Goal: Contribute content: Add original content to the website for others to see

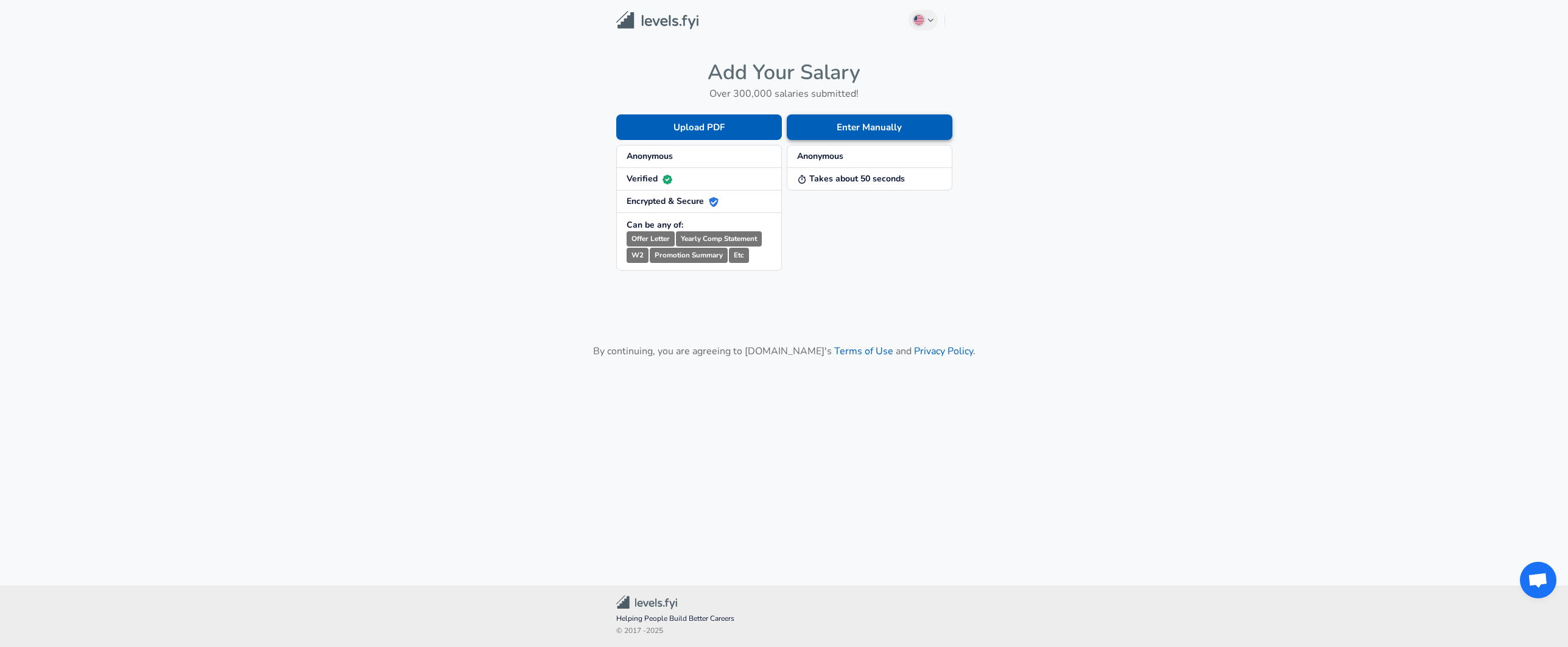
click at [858, 127] on button "Enter Manually" at bounding box center [869, 127] width 165 height 26
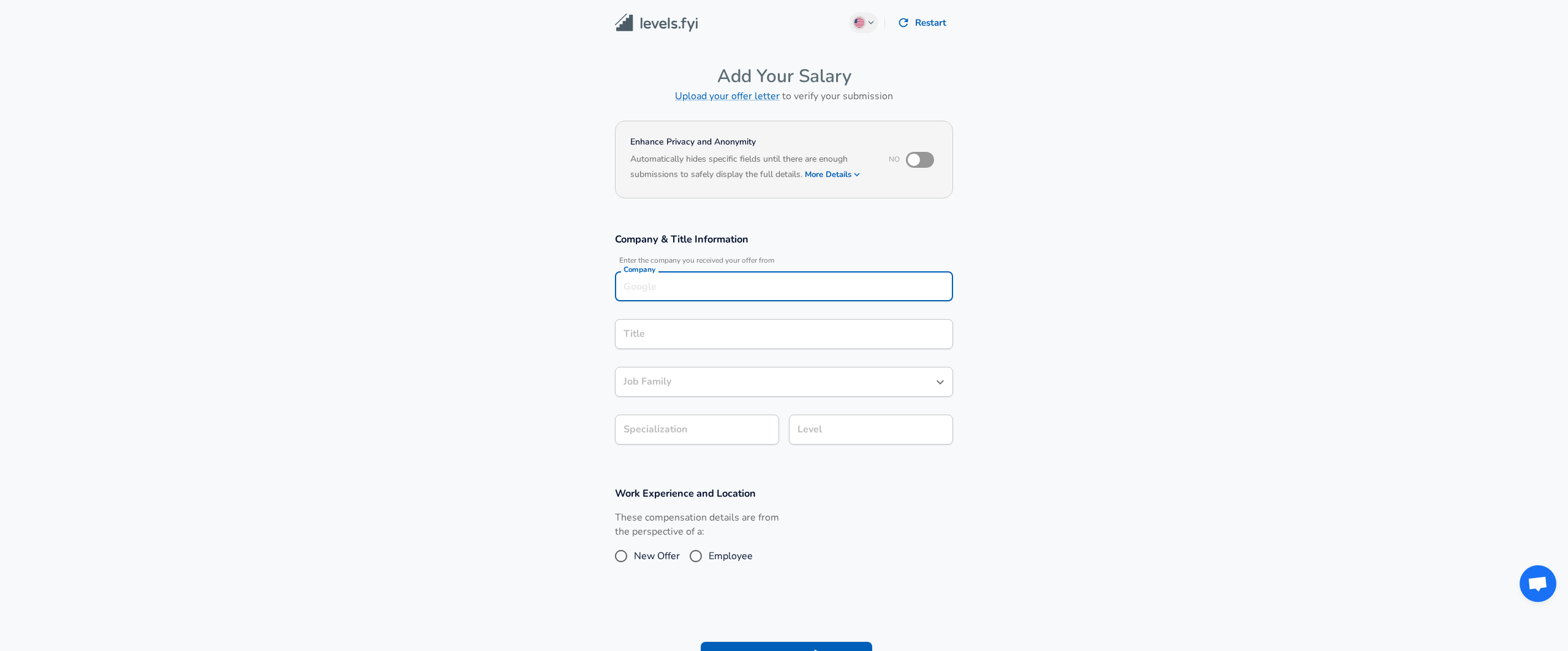
scroll to position [12, 0]
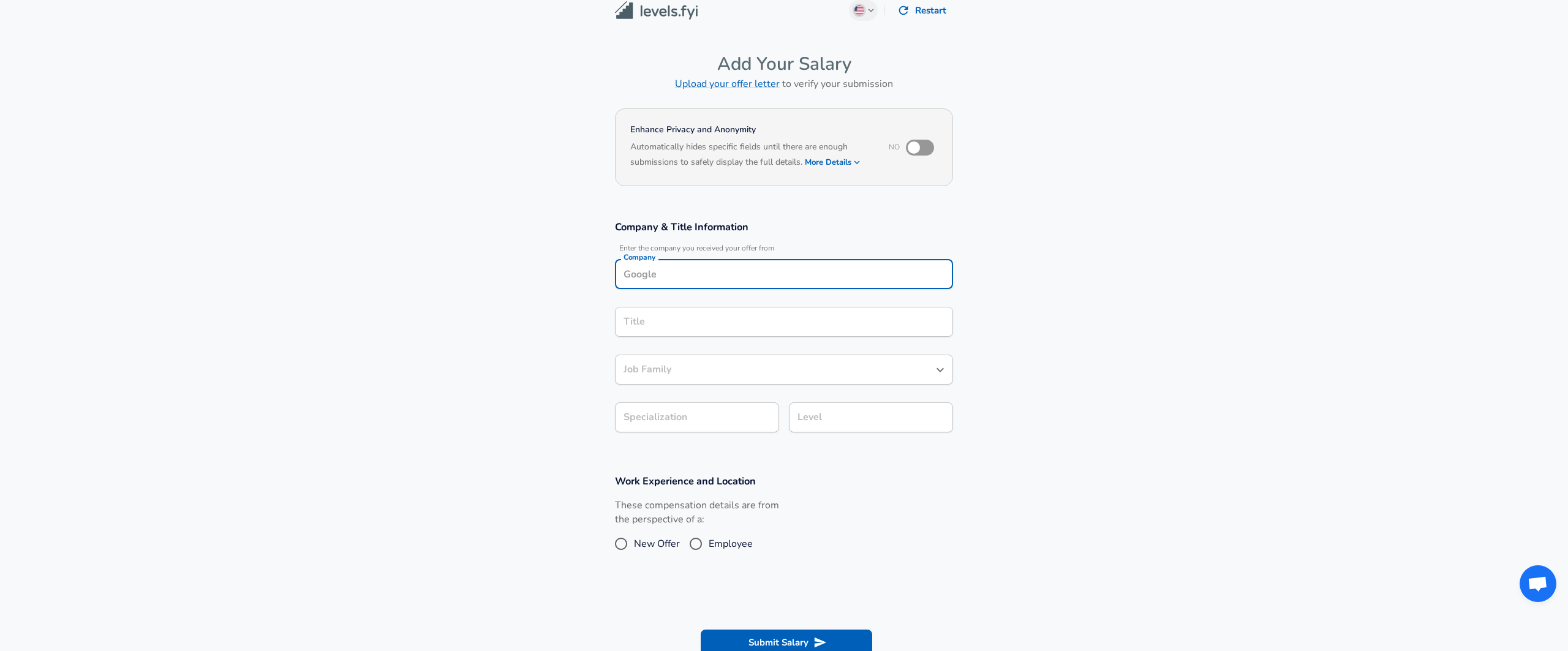
click at [689, 281] on input "Company" at bounding box center [784, 274] width 327 height 19
click at [695, 303] on li "Cisco" at bounding box center [783, 303] width 338 height 18
type input "Cisco"
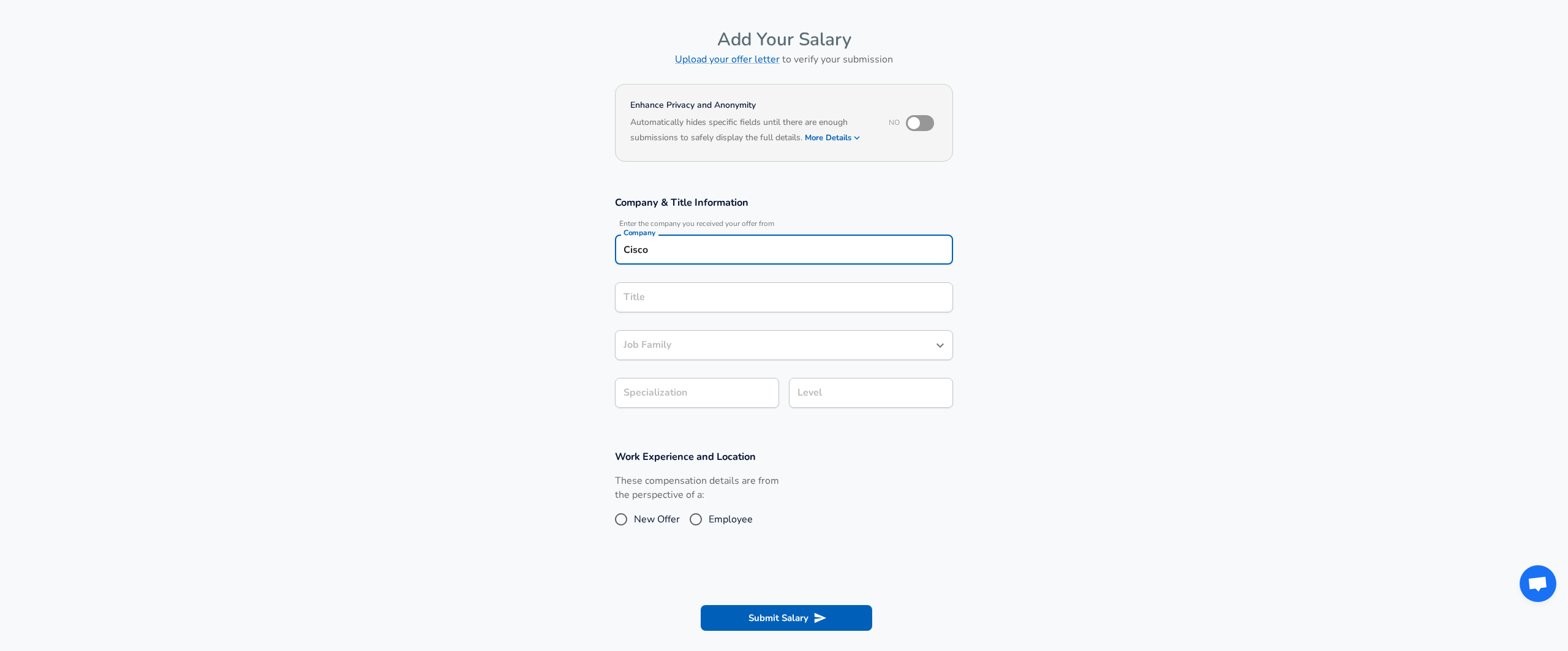
click at [664, 307] on input "Title" at bounding box center [784, 297] width 327 height 19
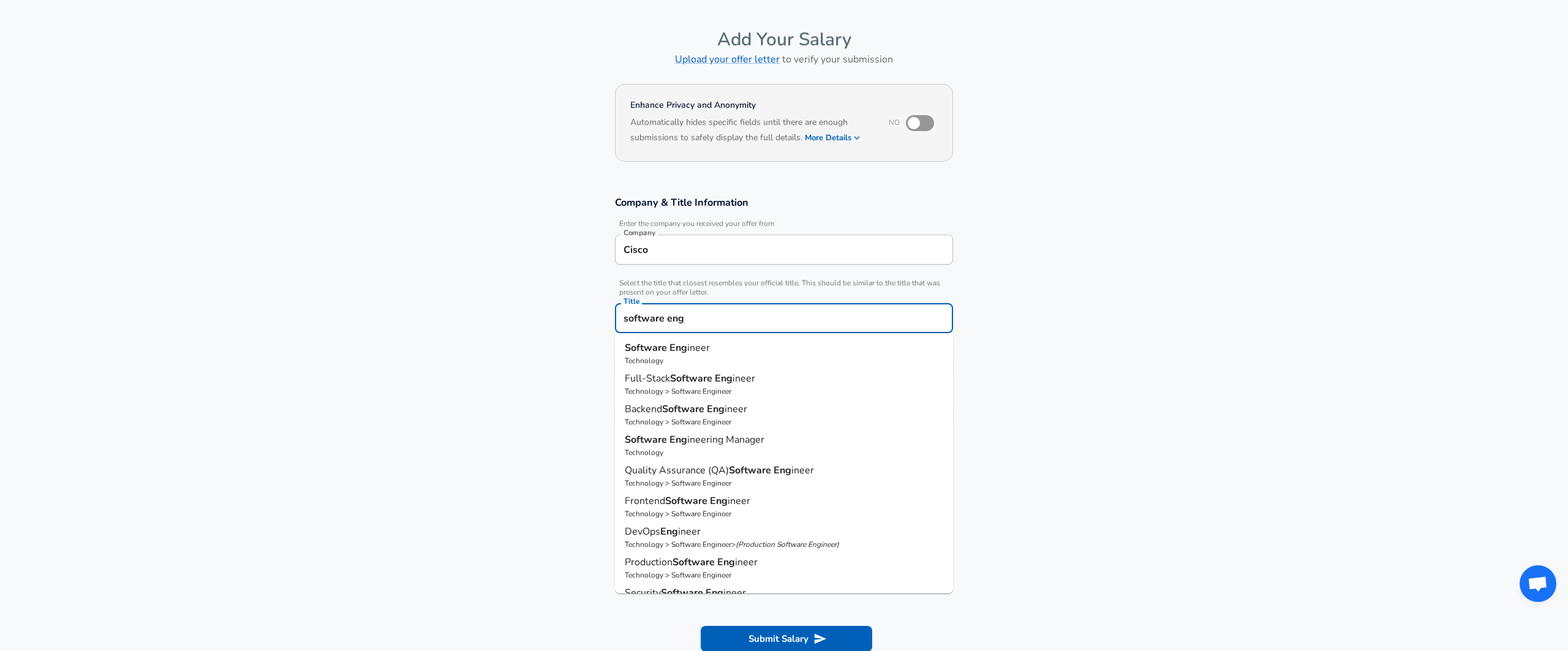
click at [662, 437] on strong "Software" at bounding box center [647, 440] width 45 height 14
type input "Software Engineering Manager"
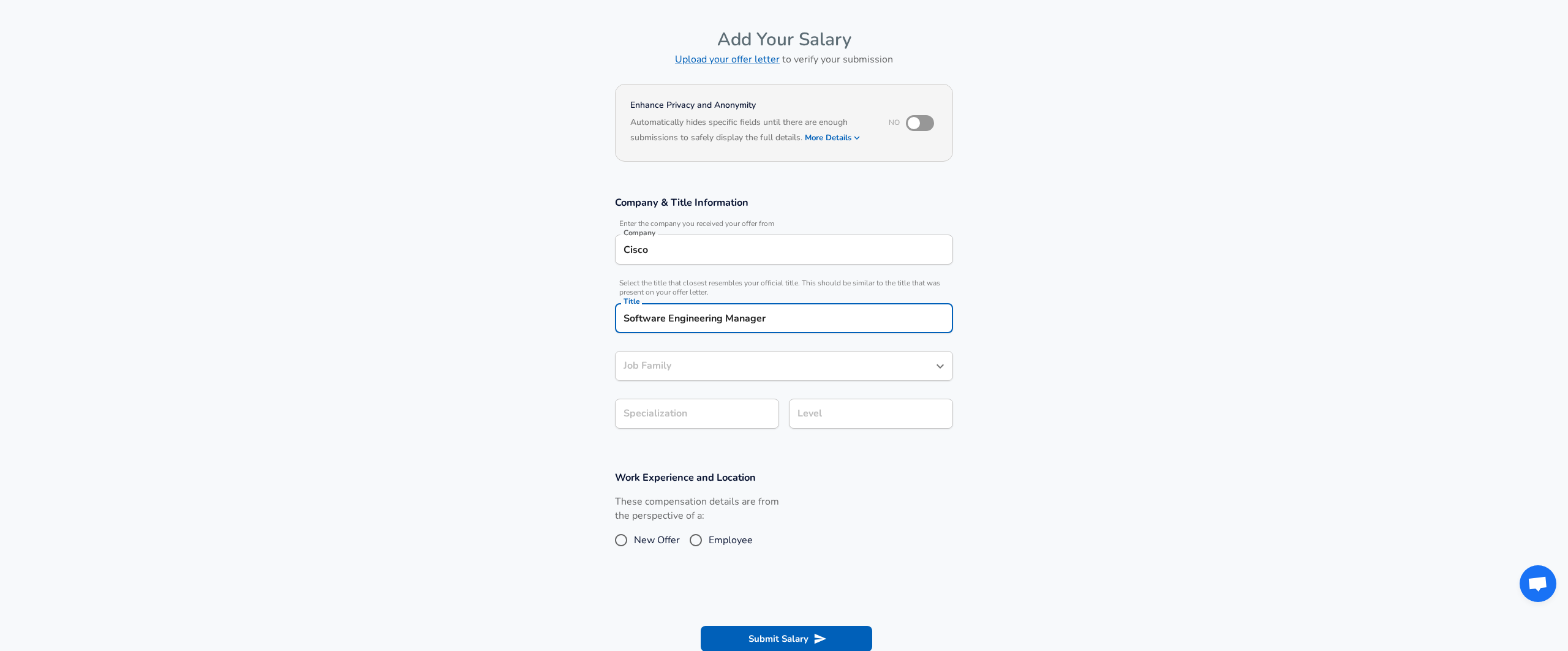
type input "Software Engineering Manager"
click at [676, 418] on section "Company & Title Information Enter the company you received your offer from Comp…" at bounding box center [784, 319] width 1568 height 275
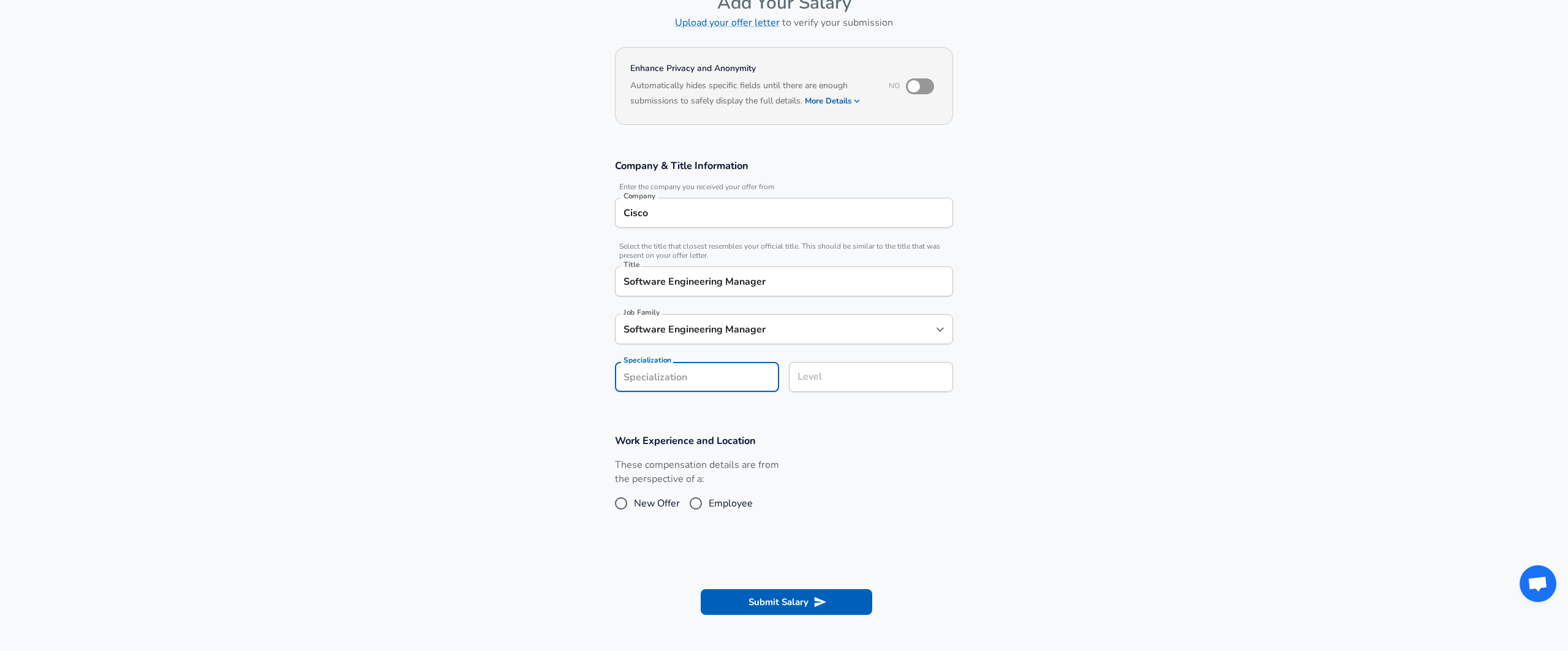
click at [679, 375] on input "Specialization" at bounding box center [696, 377] width 164 height 30
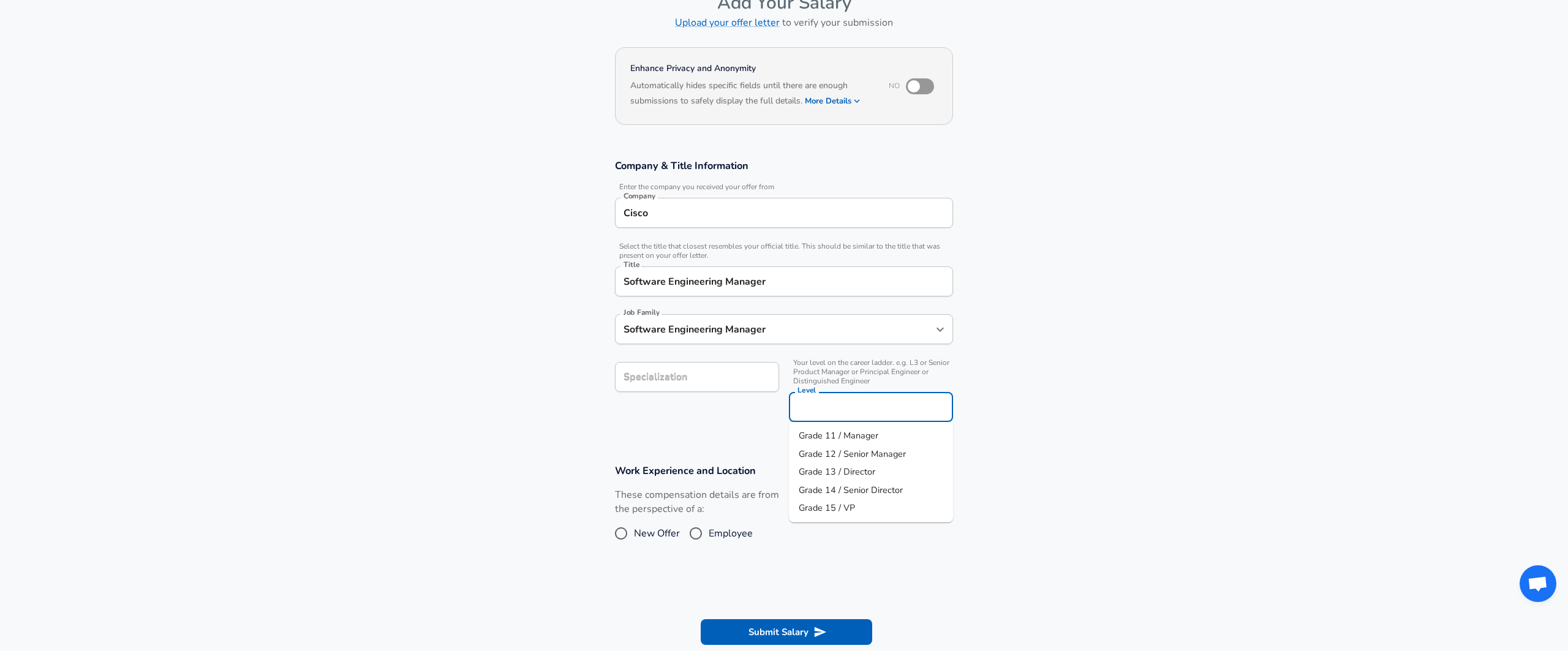
scroll to position [98, 0]
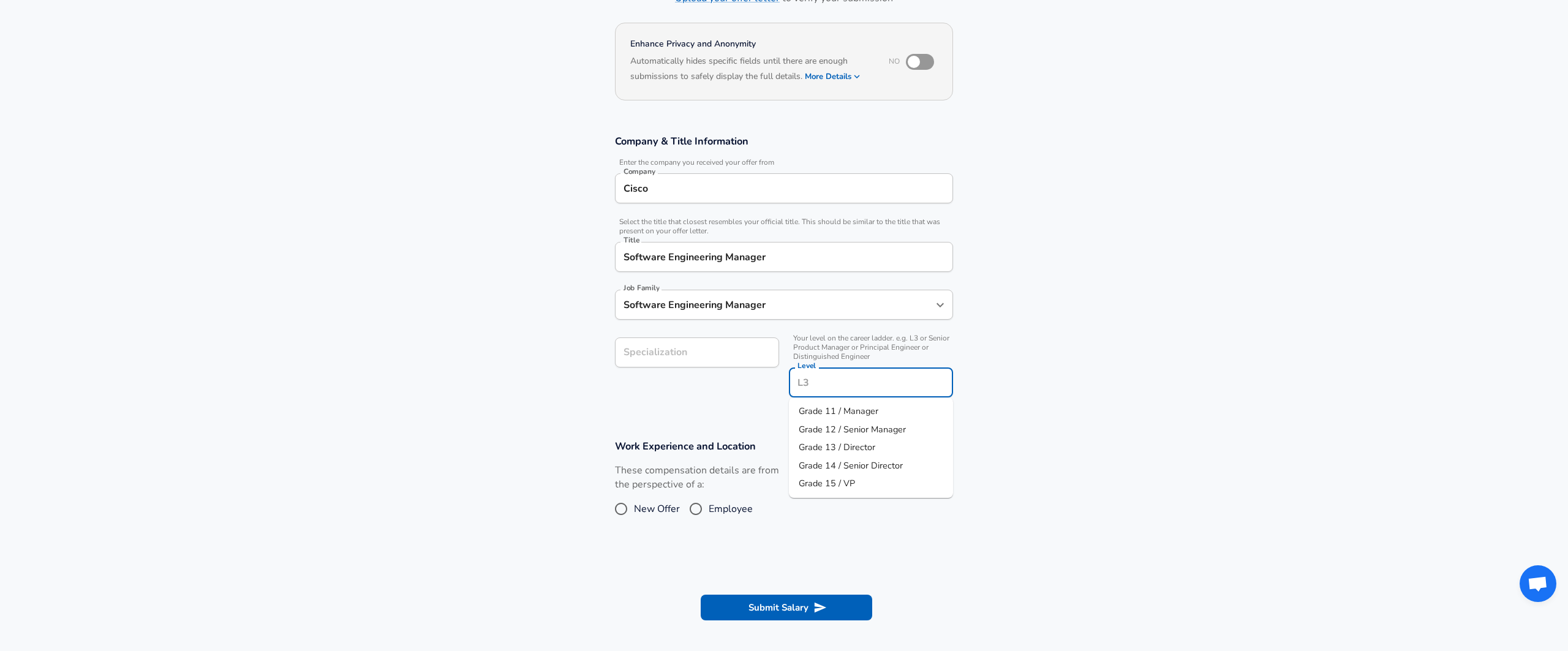
click at [842, 386] on input "Level" at bounding box center [871, 383] width 153 height 19
click at [832, 443] on span "Grade 13 / Director" at bounding box center [837, 447] width 77 height 12
type input "Grade 13 / Director"
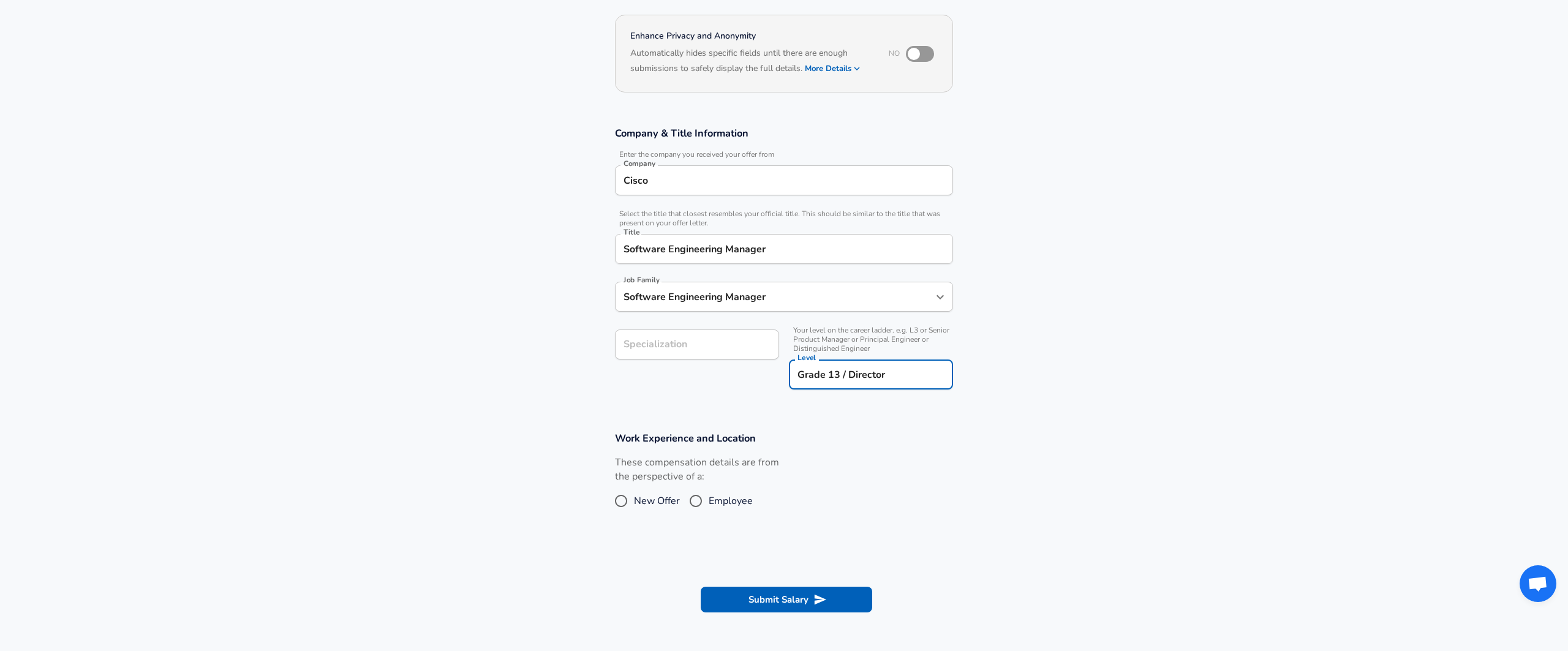
scroll to position [169, 0]
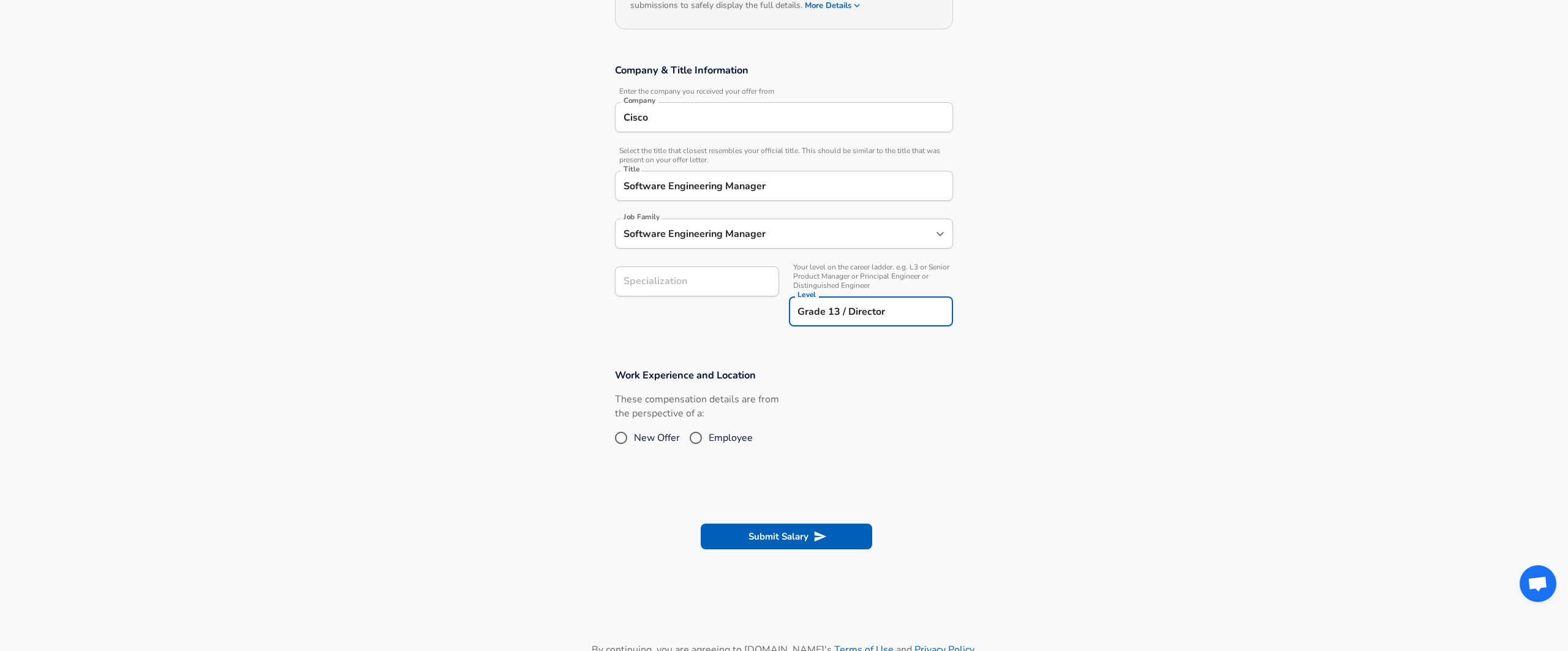
click at [699, 438] on input "Employee" at bounding box center [696, 438] width 26 height 20
radio input "true"
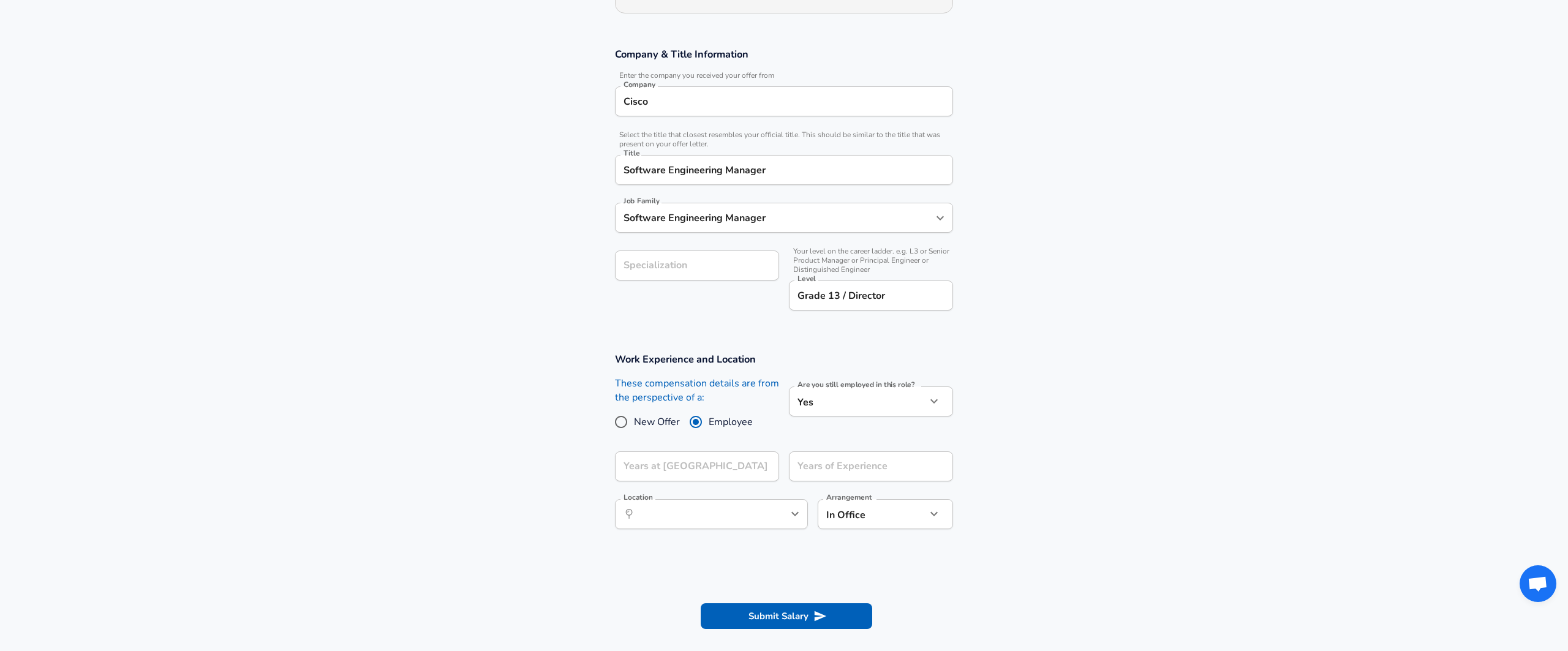
scroll to position [201, 0]
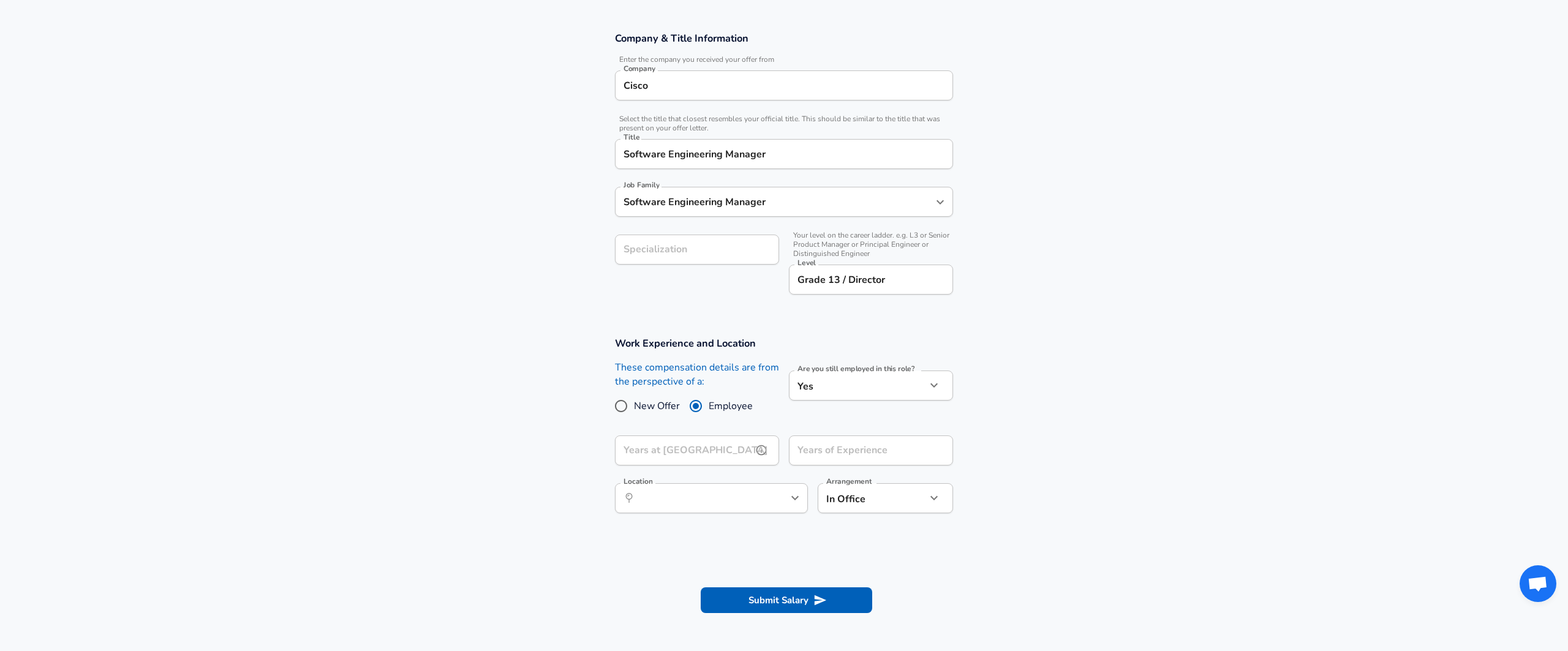
click at [682, 456] on input "Years at Cisco" at bounding box center [683, 450] width 137 height 30
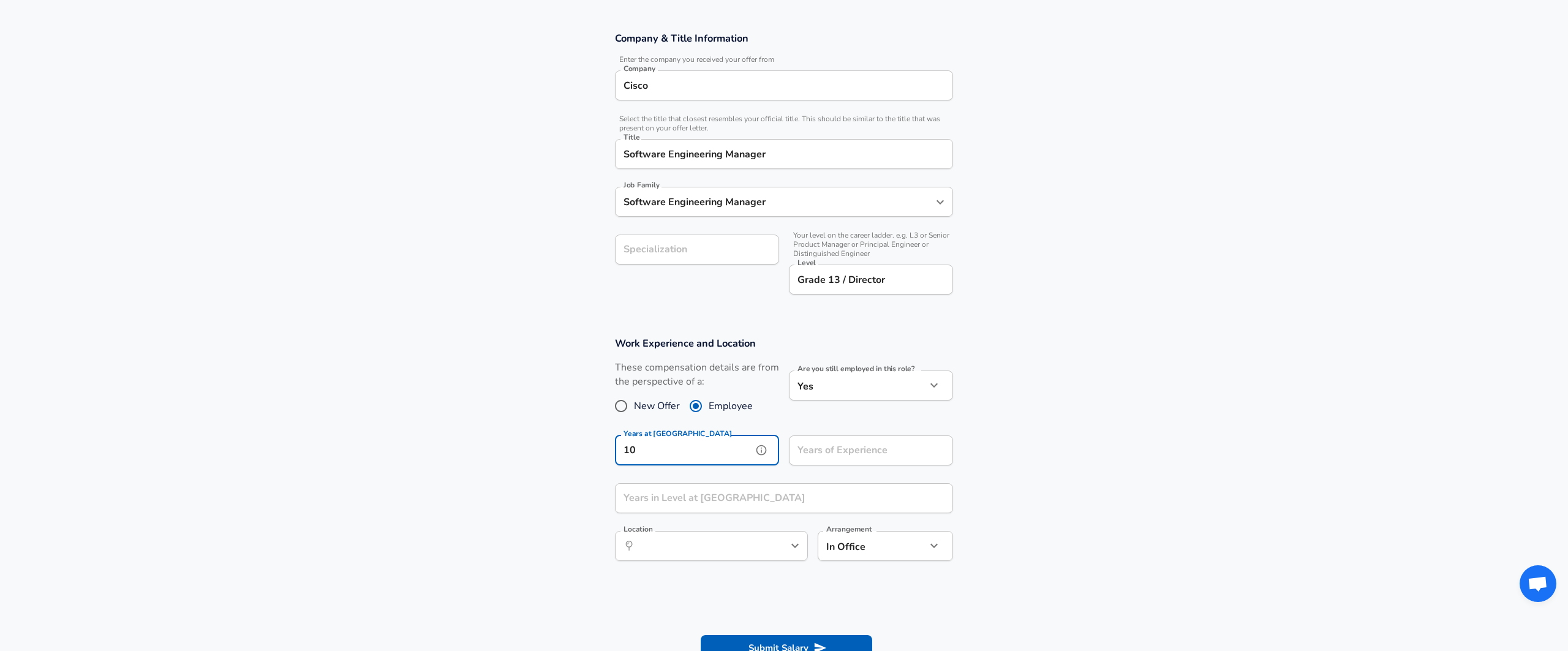
type input "10"
type input "20"
click at [660, 501] on input "Years in Level at Cisco" at bounding box center [770, 498] width 311 height 30
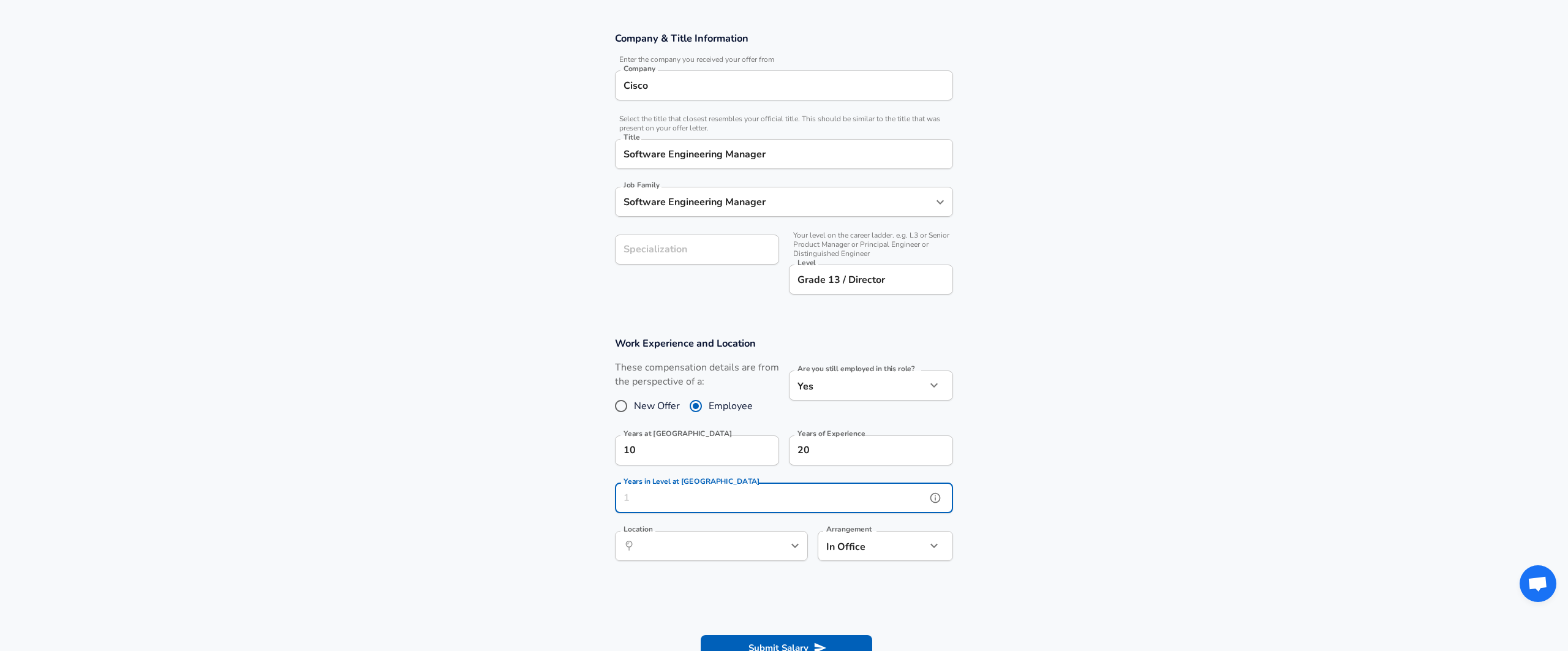
scroll to position [274, 0]
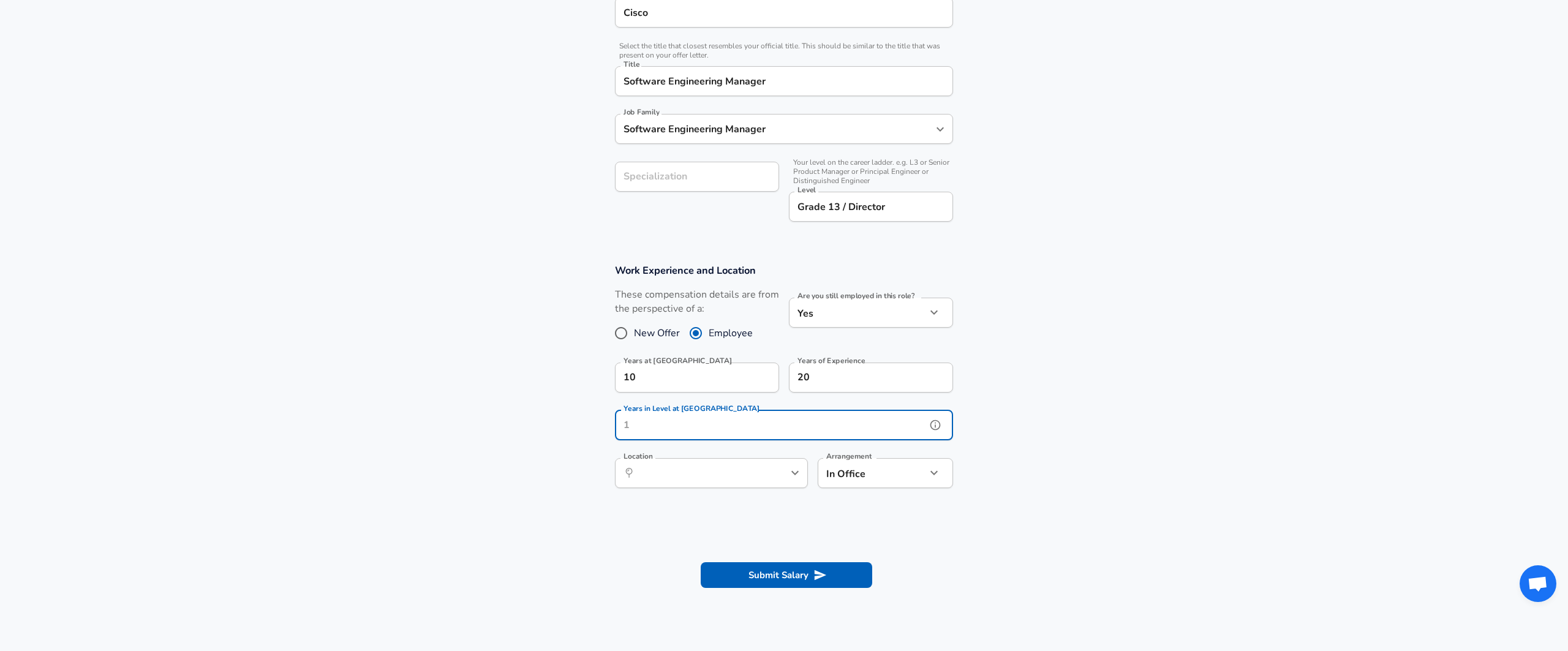
click at [655, 432] on input "Years in Level at Cisco" at bounding box center [770, 425] width 311 height 30
type input "4"
click at [532, 475] on section "Work Experience and Location These compensation details are from the perspectiv…" at bounding box center [784, 383] width 1568 height 266
click at [695, 477] on input "Location" at bounding box center [698, 473] width 126 height 19
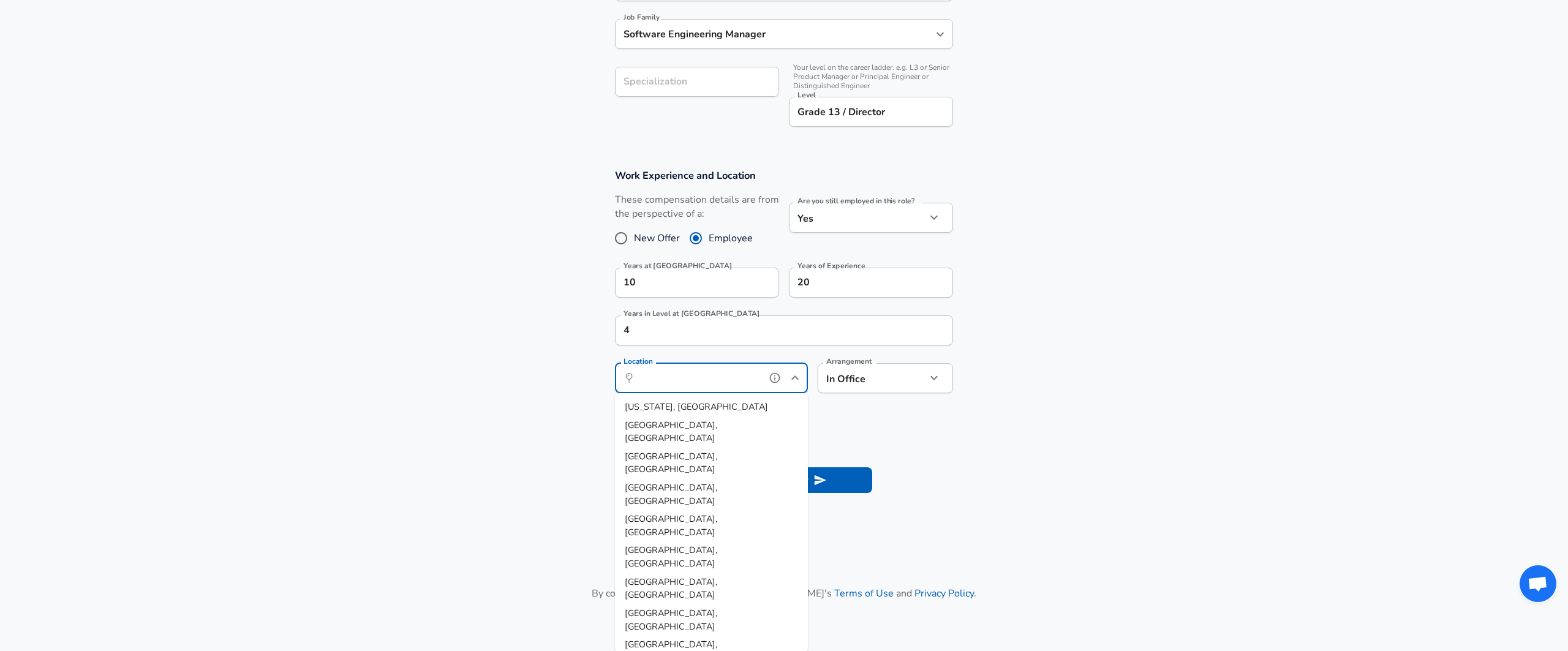
scroll to position [482, 0]
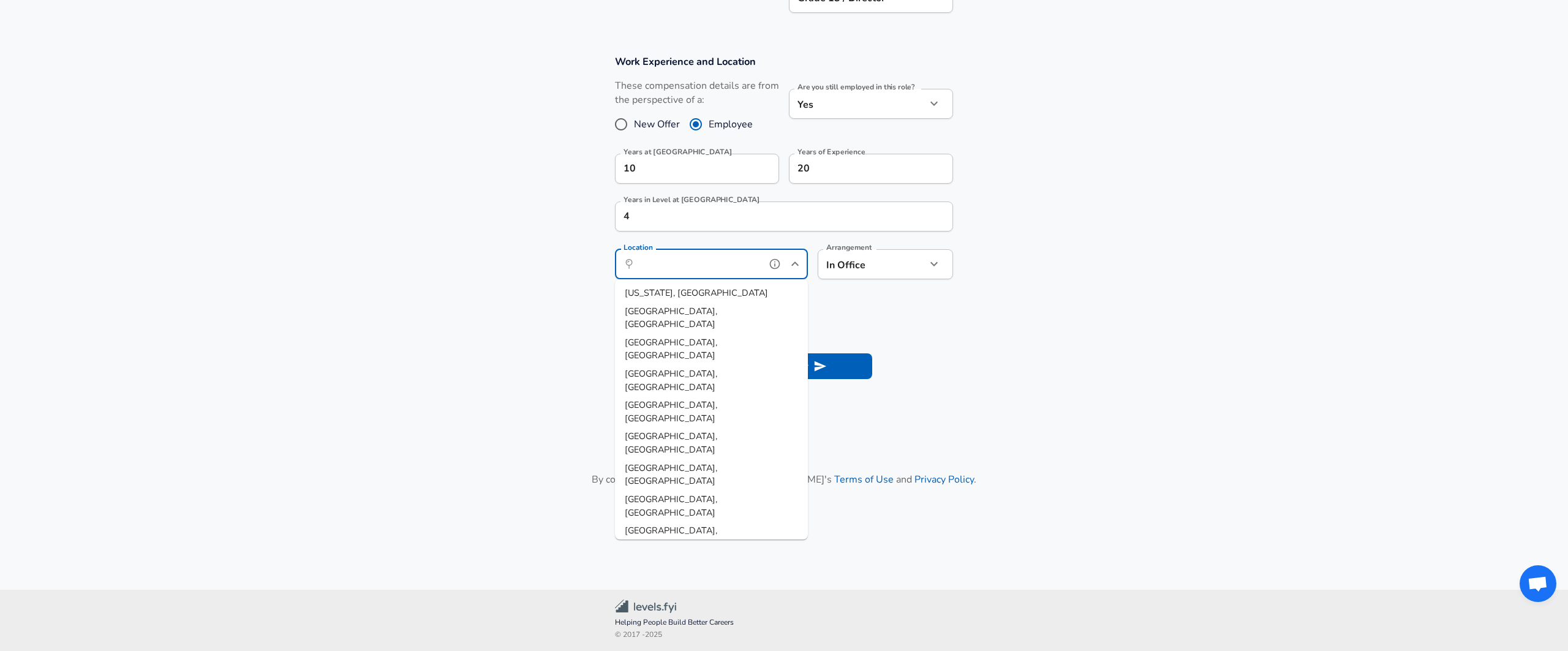
click at [642, 524] on span "Boston, MA" at bounding box center [671, 537] width 93 height 26
type input "Boston, MA"
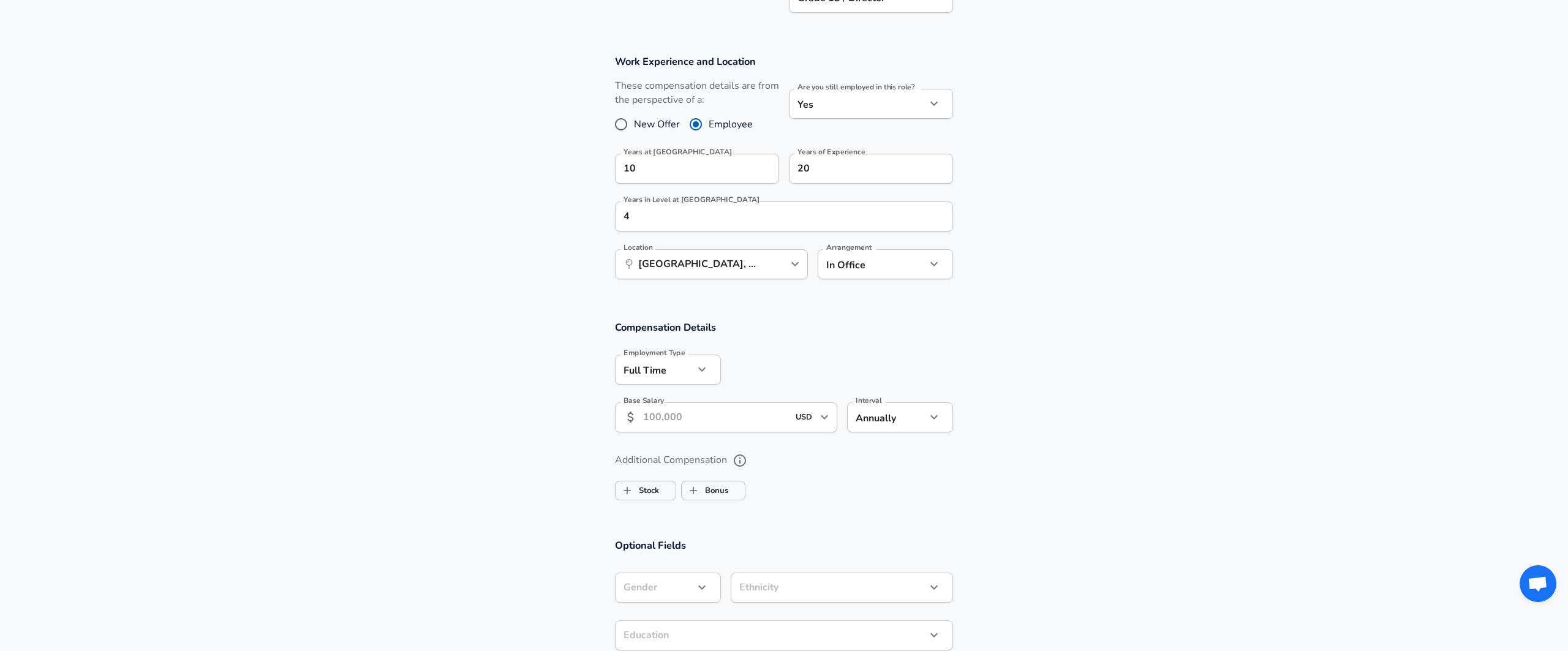
click at [541, 379] on section "Compensation Details Employment Type Full Time full_time Employment Type Base S…" at bounding box center [784, 380] width 1568 height 120
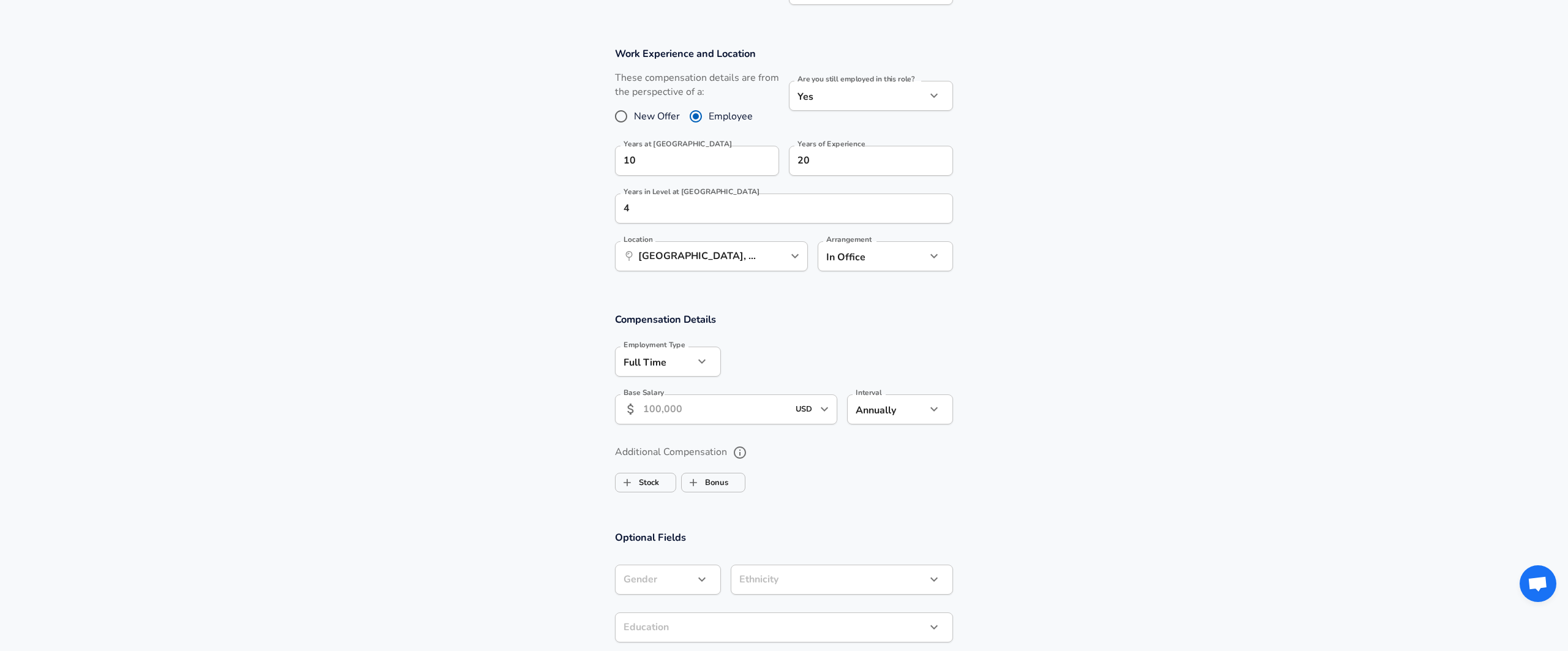
scroll to position [576, 0]
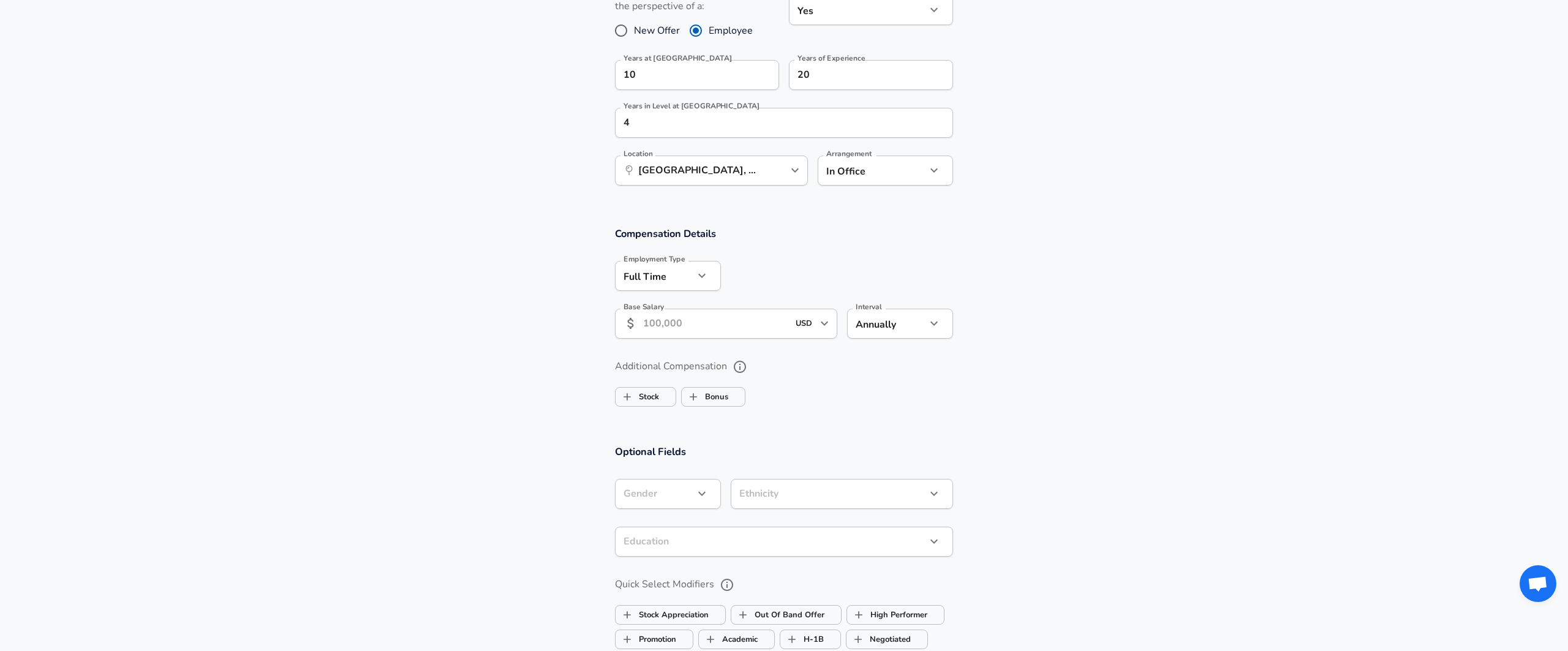
click at [665, 326] on input "Base Salary" at bounding box center [715, 323] width 145 height 30
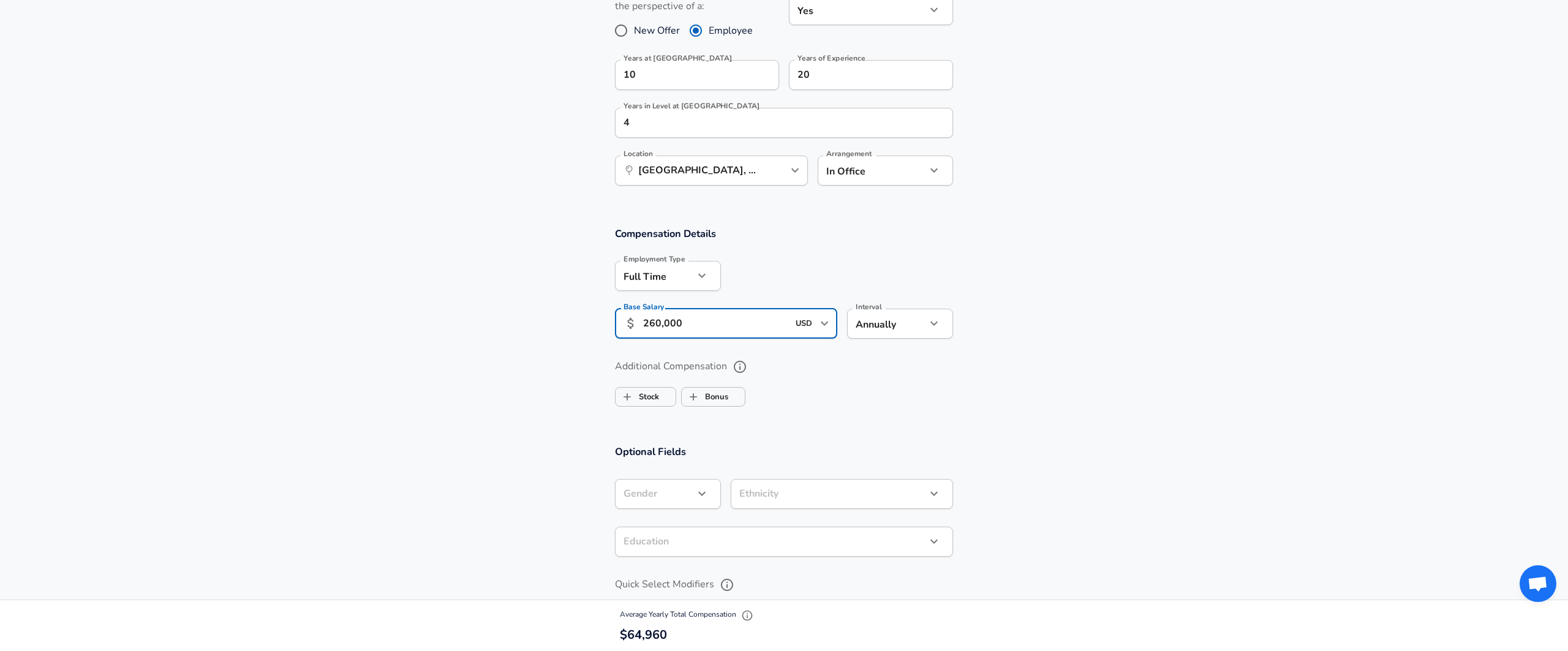
type input "260,000"
click at [1124, 357] on section "Additional Compensation Stock Bonus" at bounding box center [784, 379] width 1568 height 65
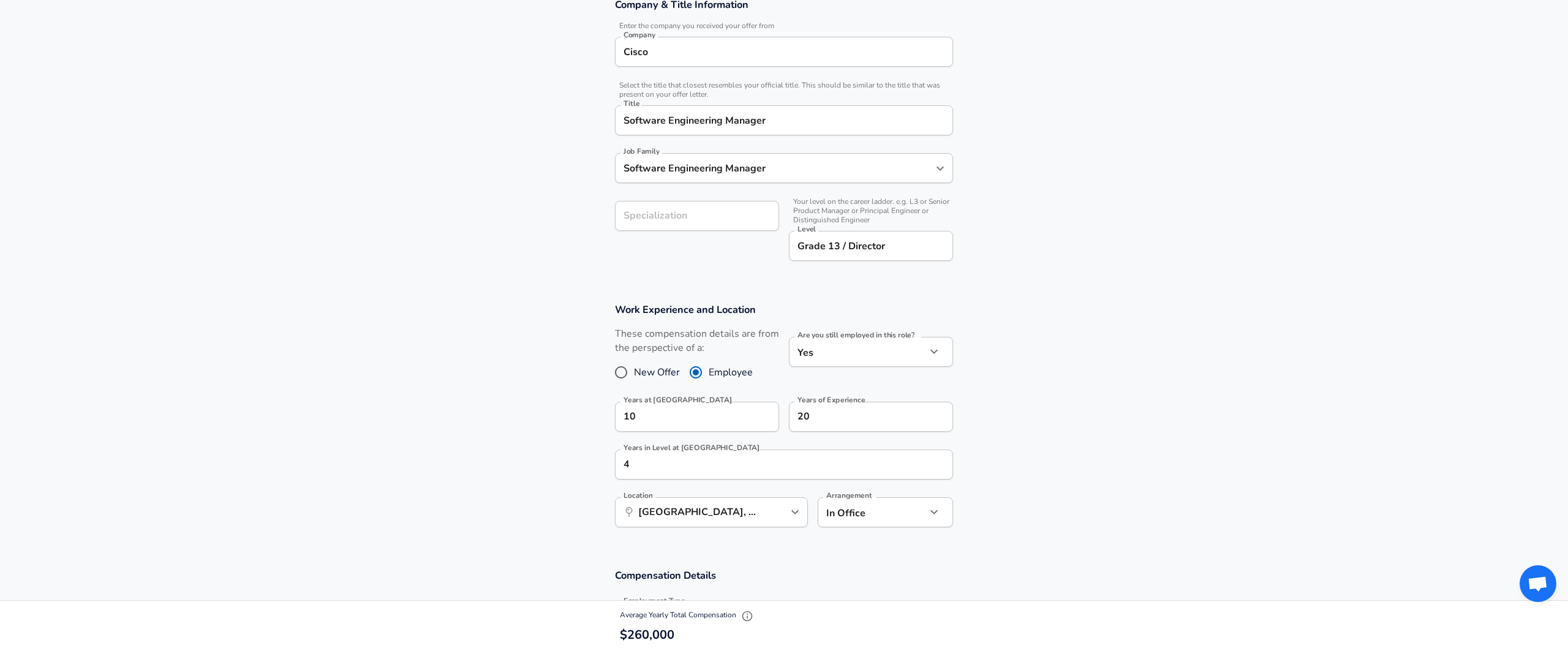
scroll to position [347, 0]
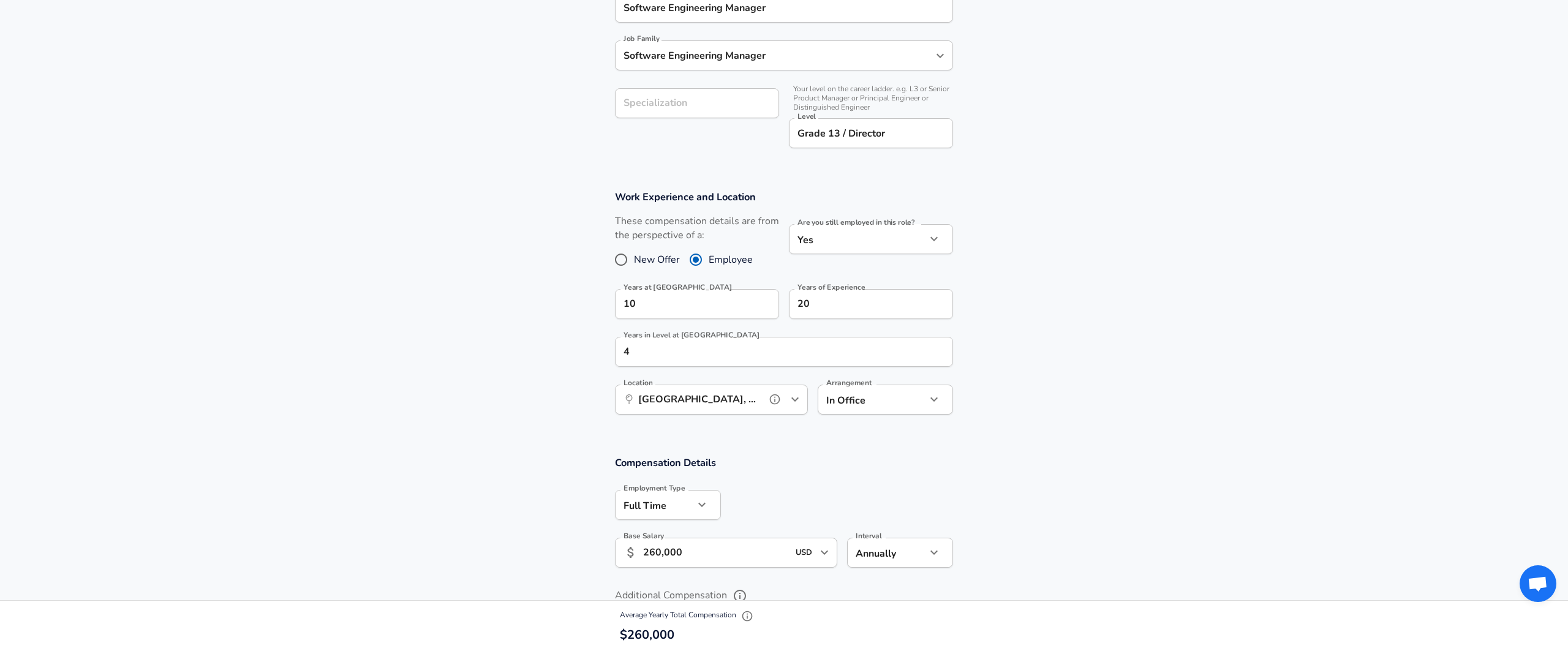
click at [695, 406] on input "Boston, MA" at bounding box center [698, 399] width 126 height 19
click at [1110, 399] on section "Work Experience and Location These compensation details are from the perspectiv…" at bounding box center [784, 309] width 1568 height 266
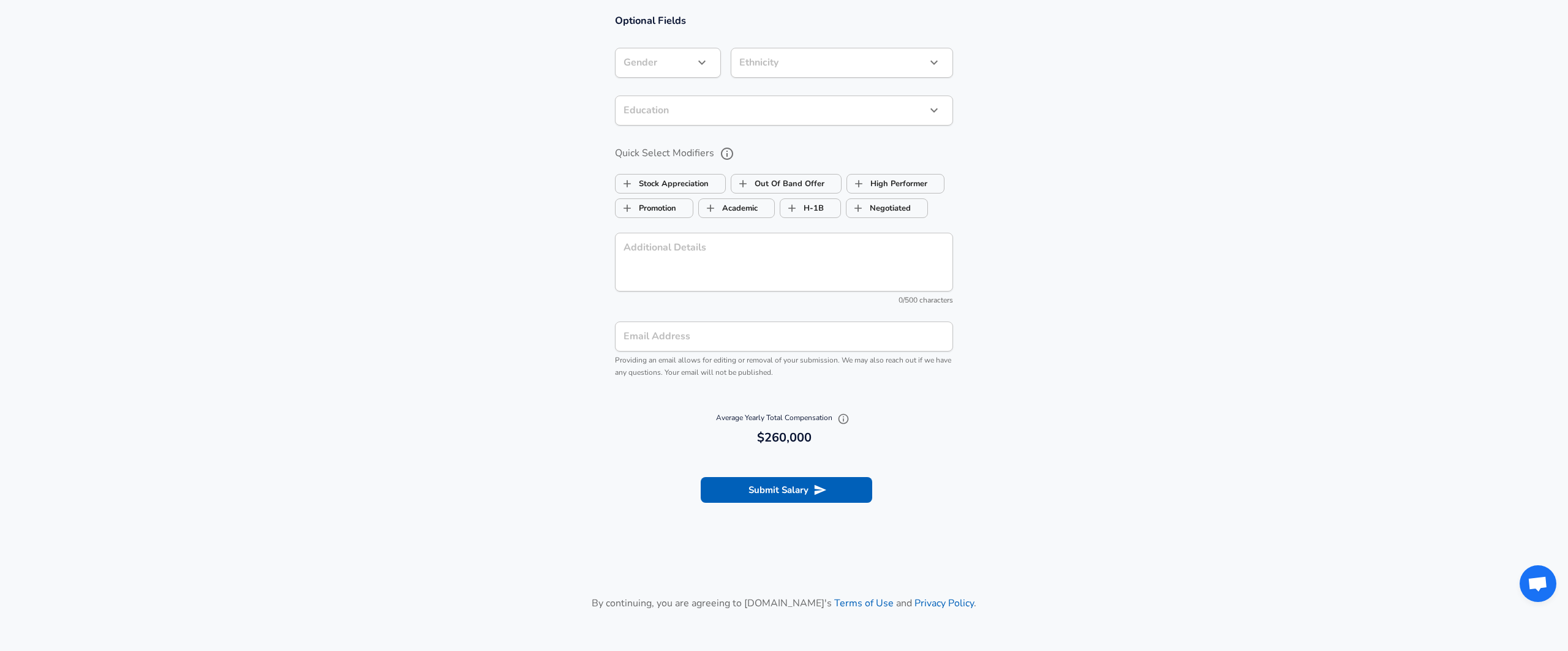
scroll to position [550, 0]
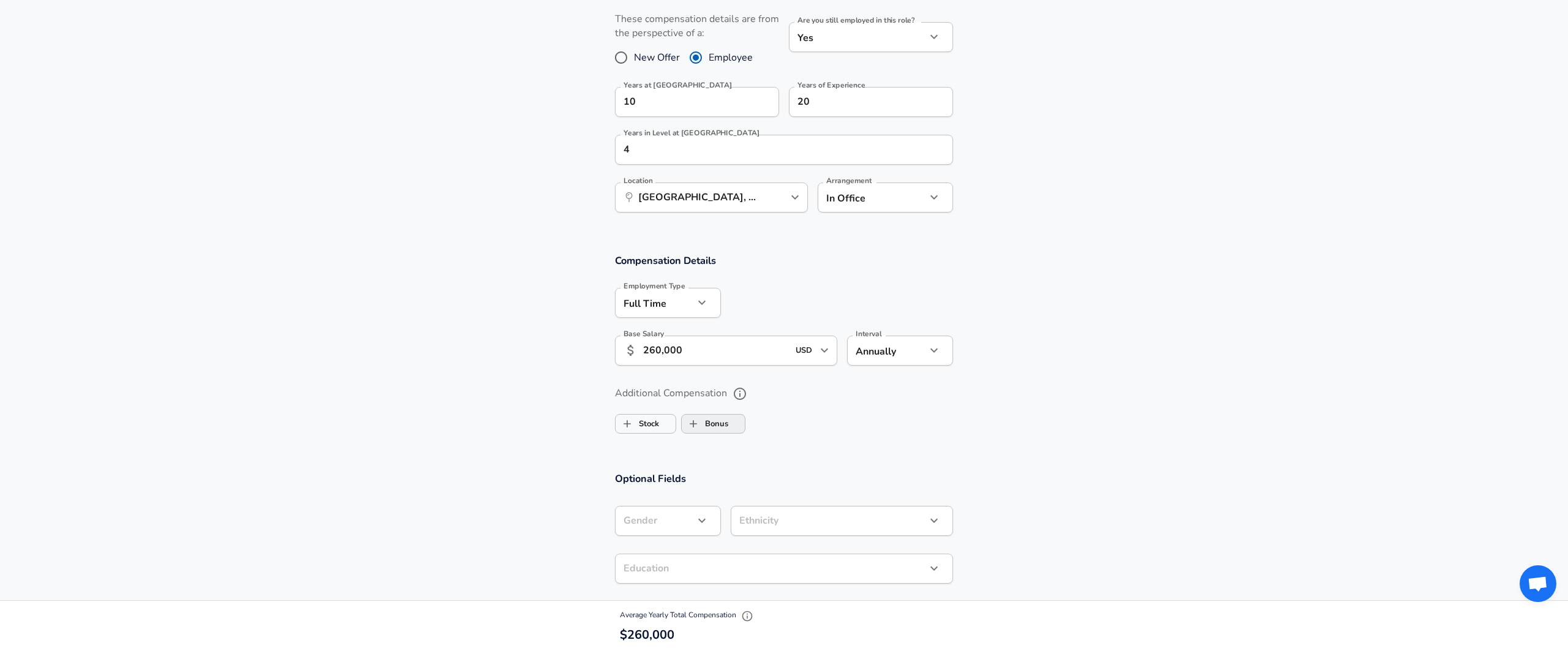
click at [695, 427] on input "Bonus" at bounding box center [694, 424] width 23 height 23
checkbox input "true"
click at [670, 437] on input "Average Yearly Bonus" at bounding box center [773, 433] width 261 height 30
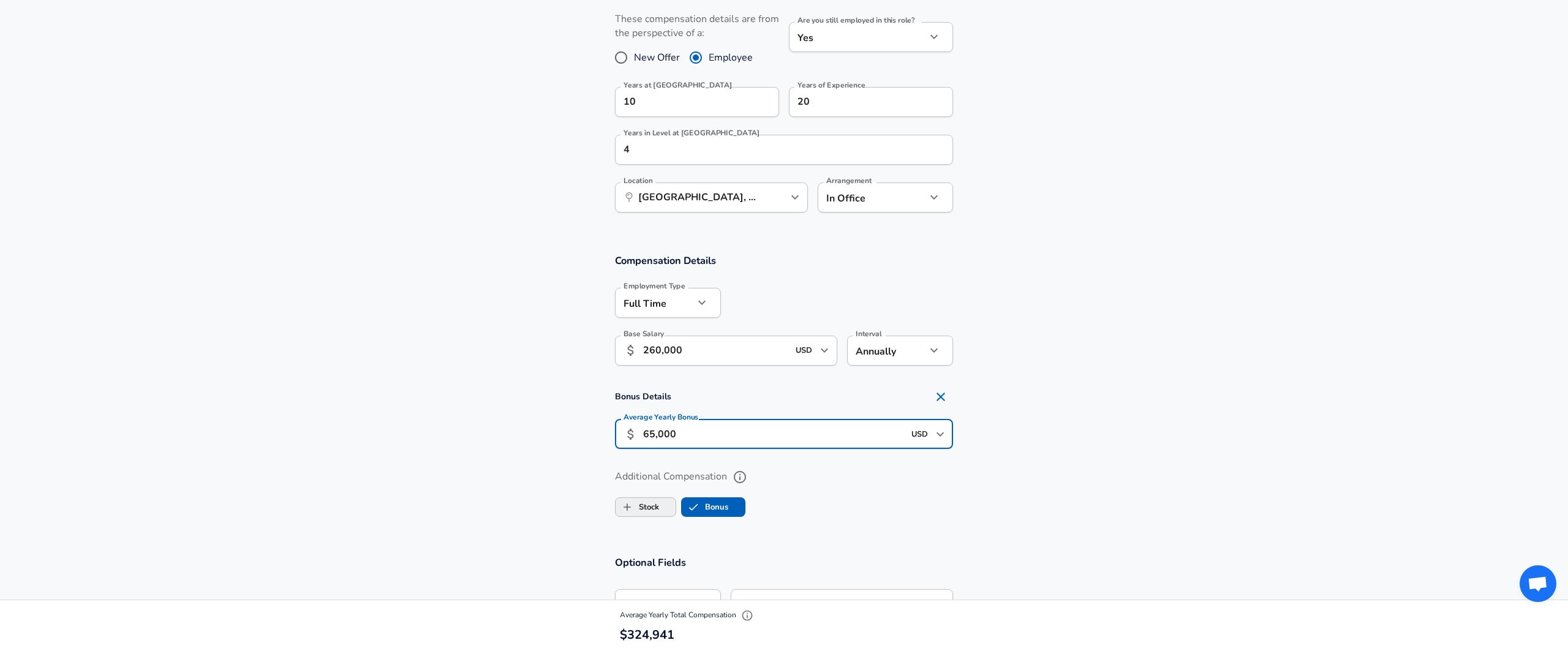
type input "65,000"
click at [652, 511] on label "Stock" at bounding box center [637, 507] width 43 height 23
checkbox input "true"
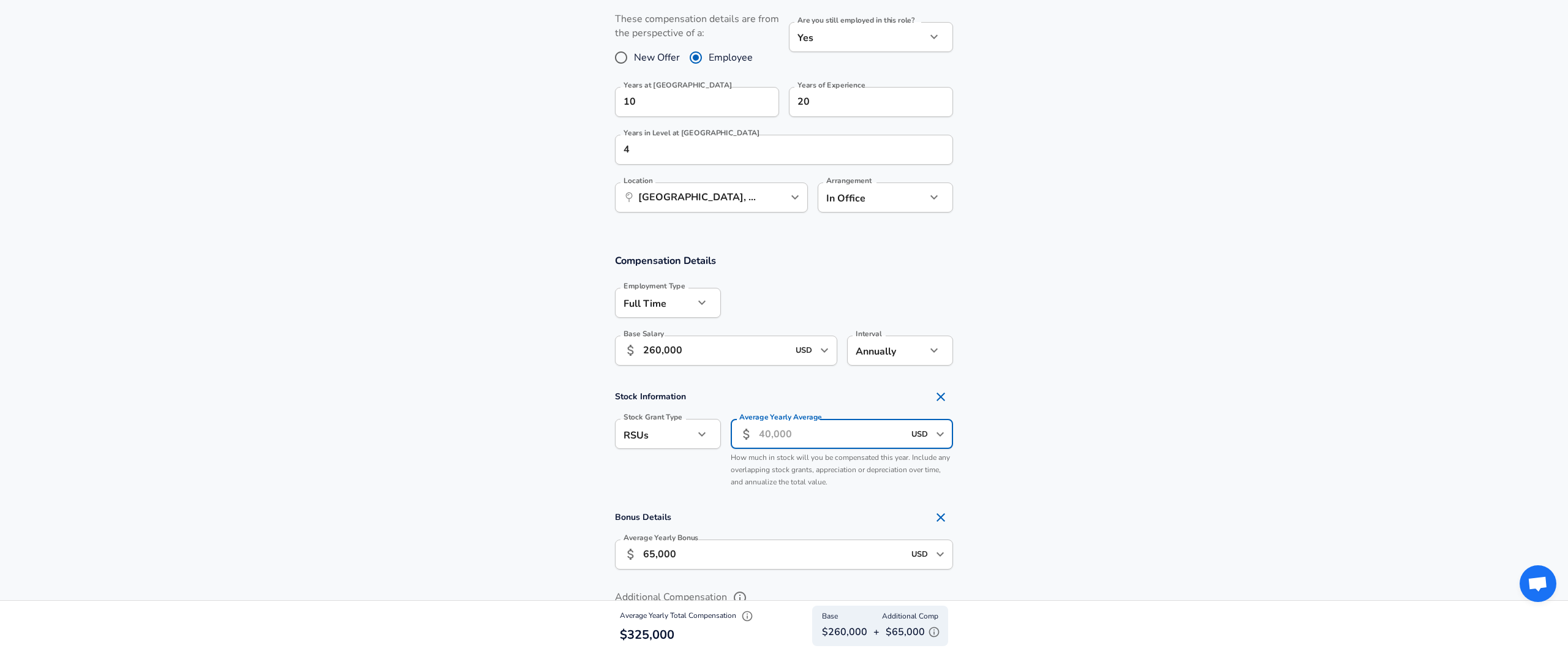
click at [774, 433] on input "Average Yearly Average" at bounding box center [831, 433] width 145 height 30
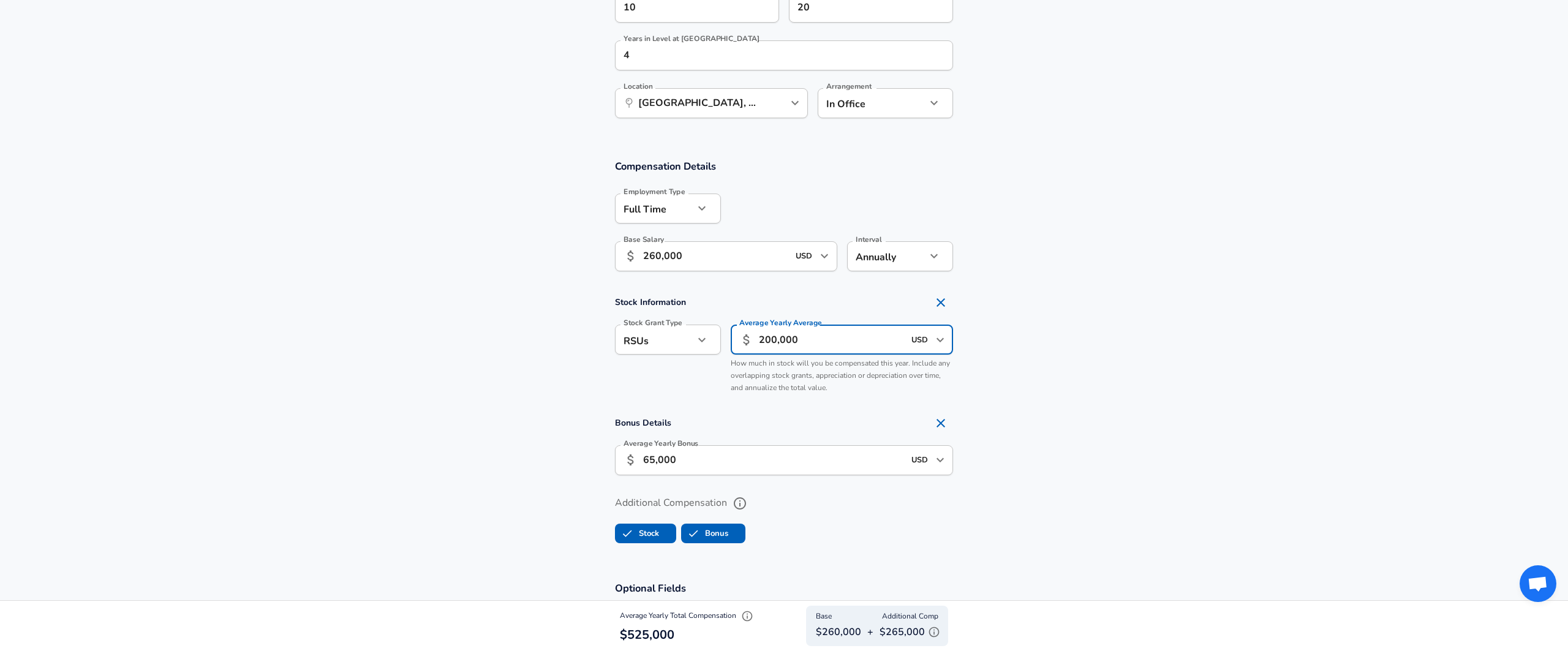
type input "200,000"
click at [1083, 370] on section "Stock Information Stock Grant Type RSUs stock Stock Grant Type Average Yearly A…" at bounding box center [784, 344] width 1568 height 109
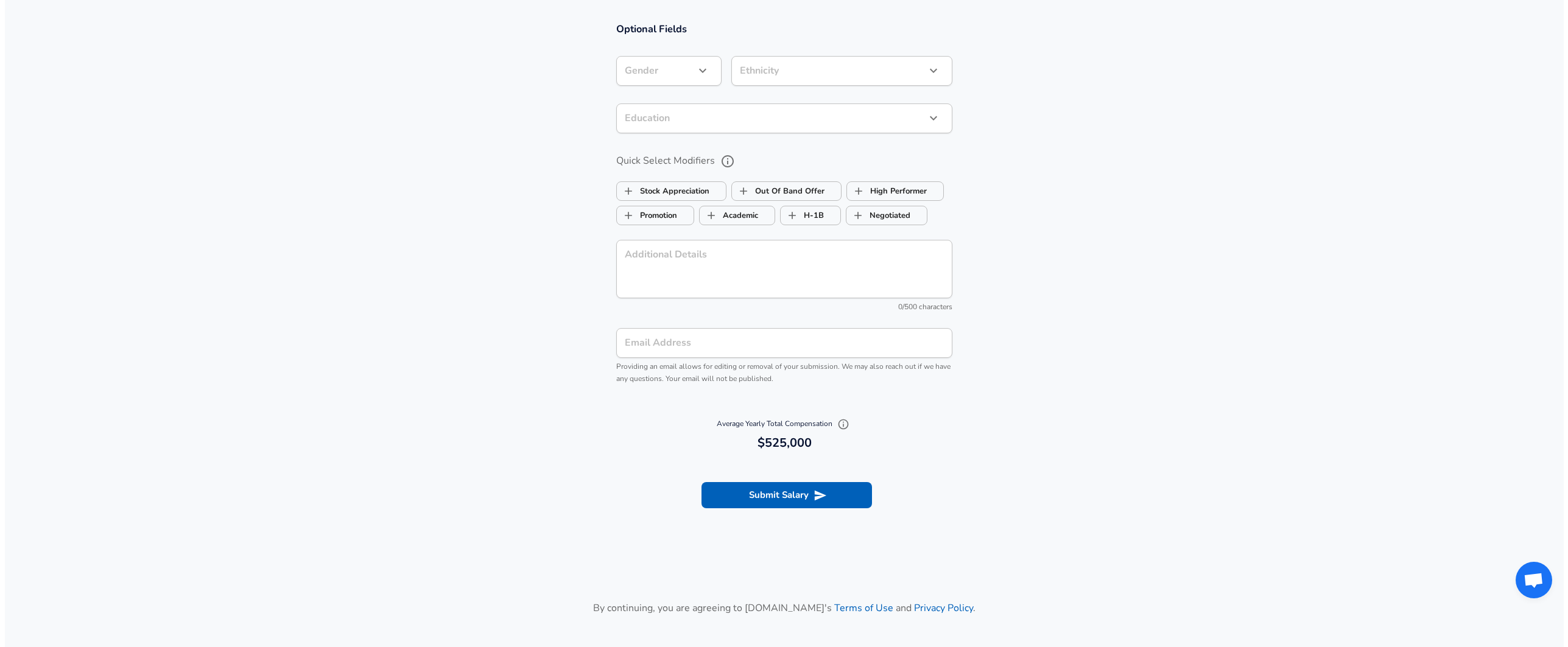
scroll to position [1203, 0]
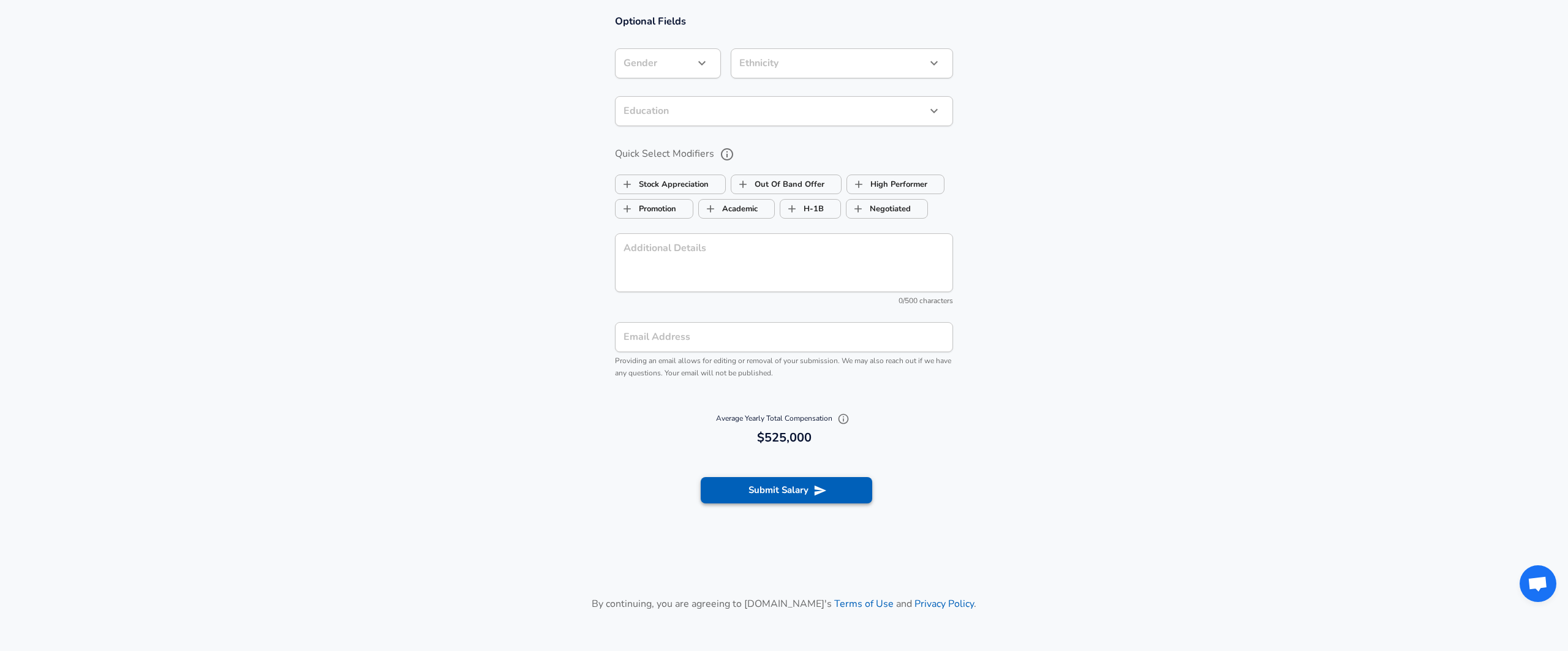
click at [825, 488] on icon "submit" at bounding box center [820, 490] width 14 height 14
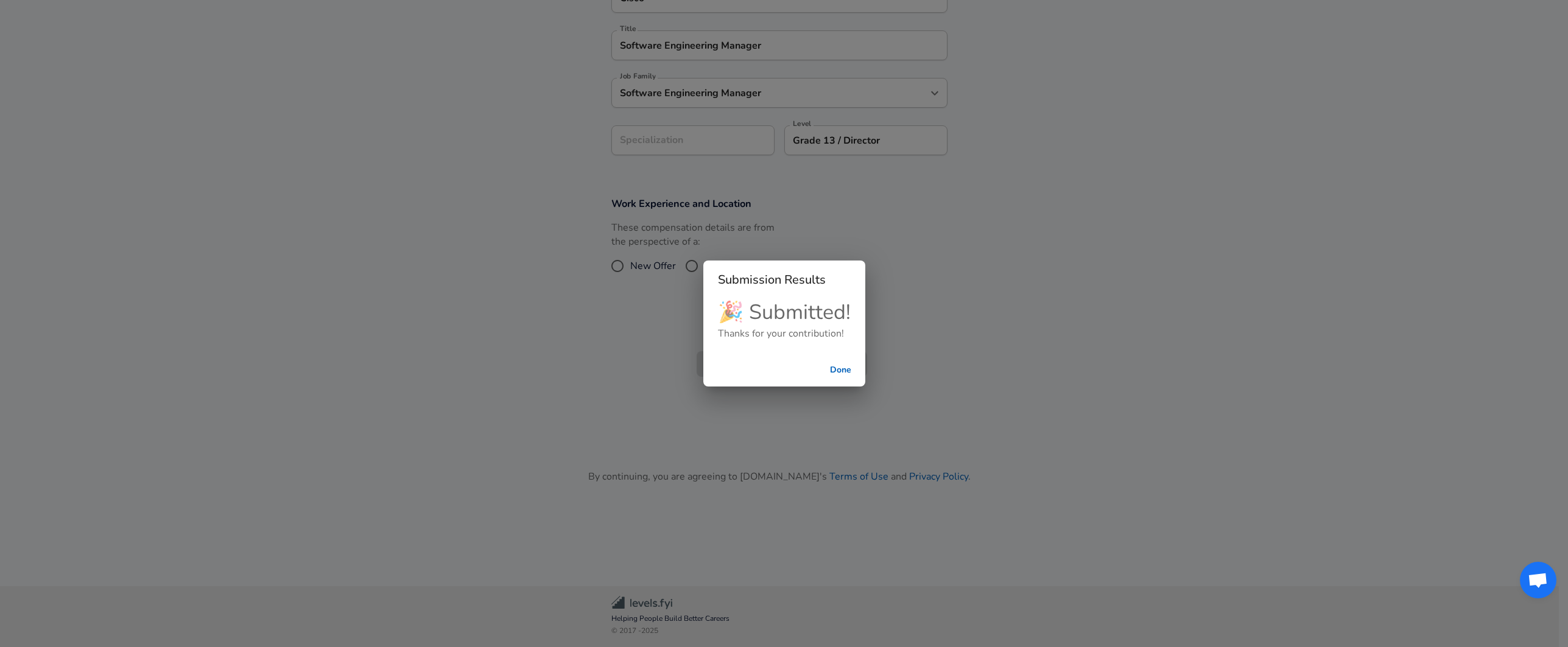
scroll to position [281, 0]
